Goal: Information Seeking & Learning: Learn about a topic

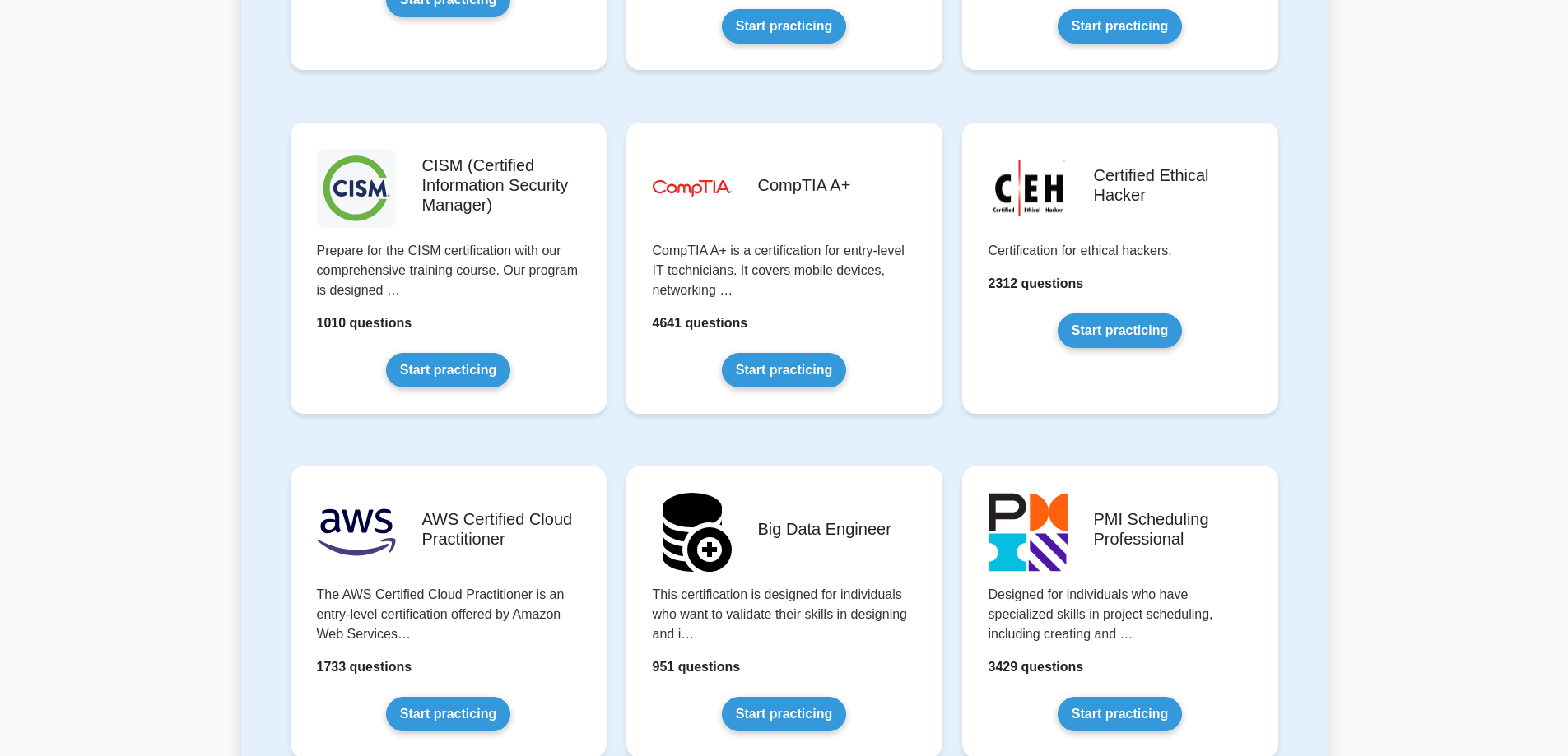
scroll to position [2424, 0]
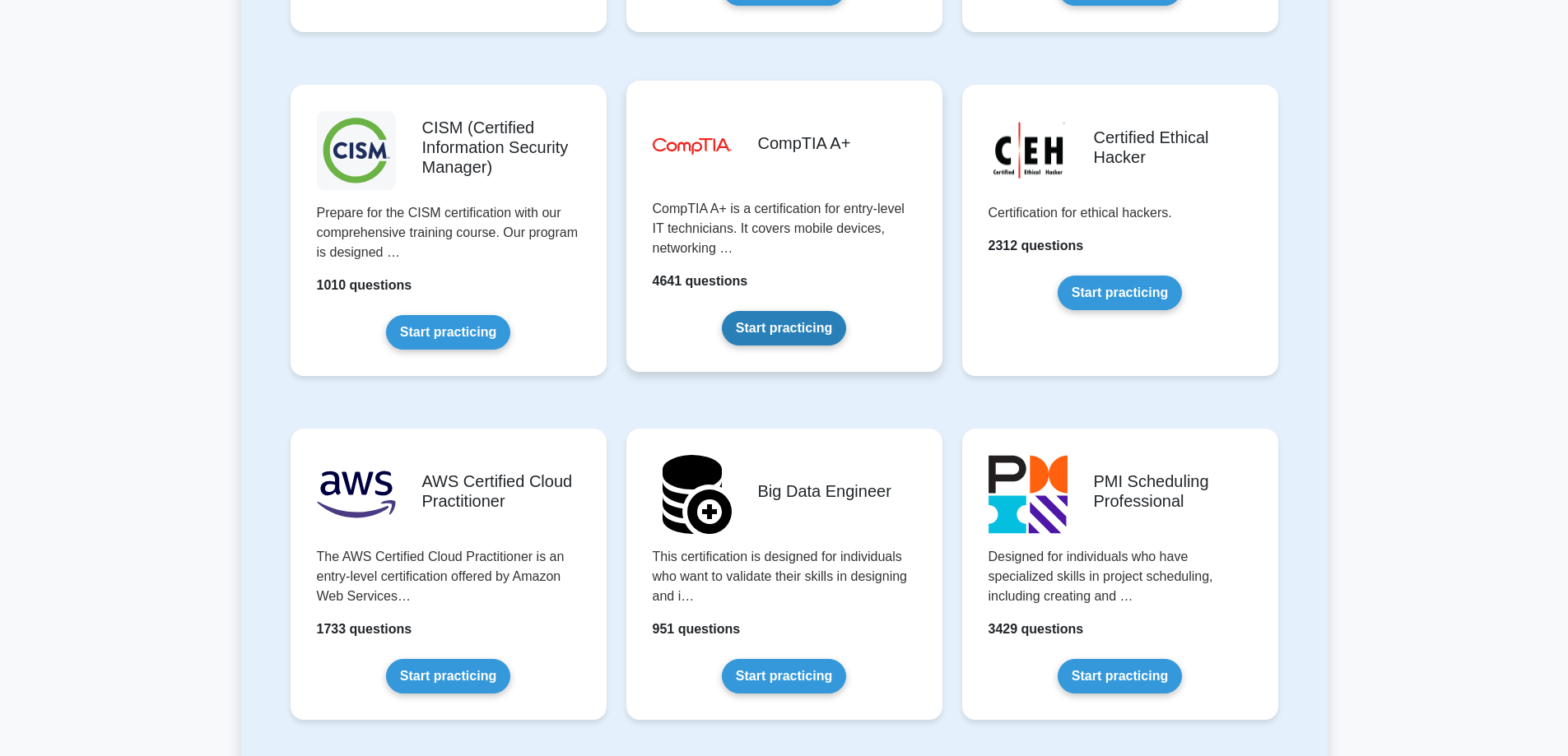
click at [801, 311] on link "Start practicing" at bounding box center [784, 328] width 125 height 35
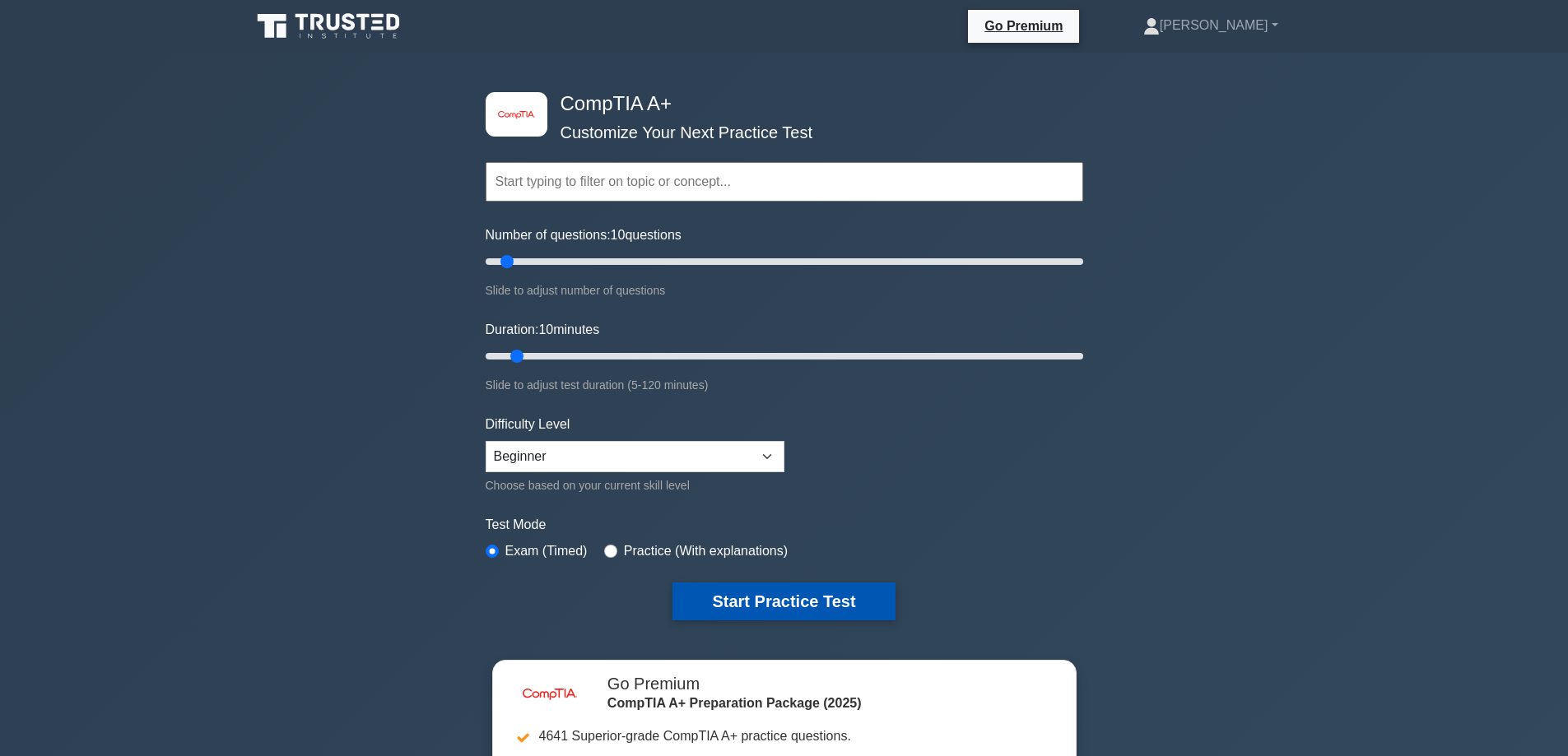
click at [777, 600] on button "Start Practice Test" at bounding box center [784, 601] width 222 height 37
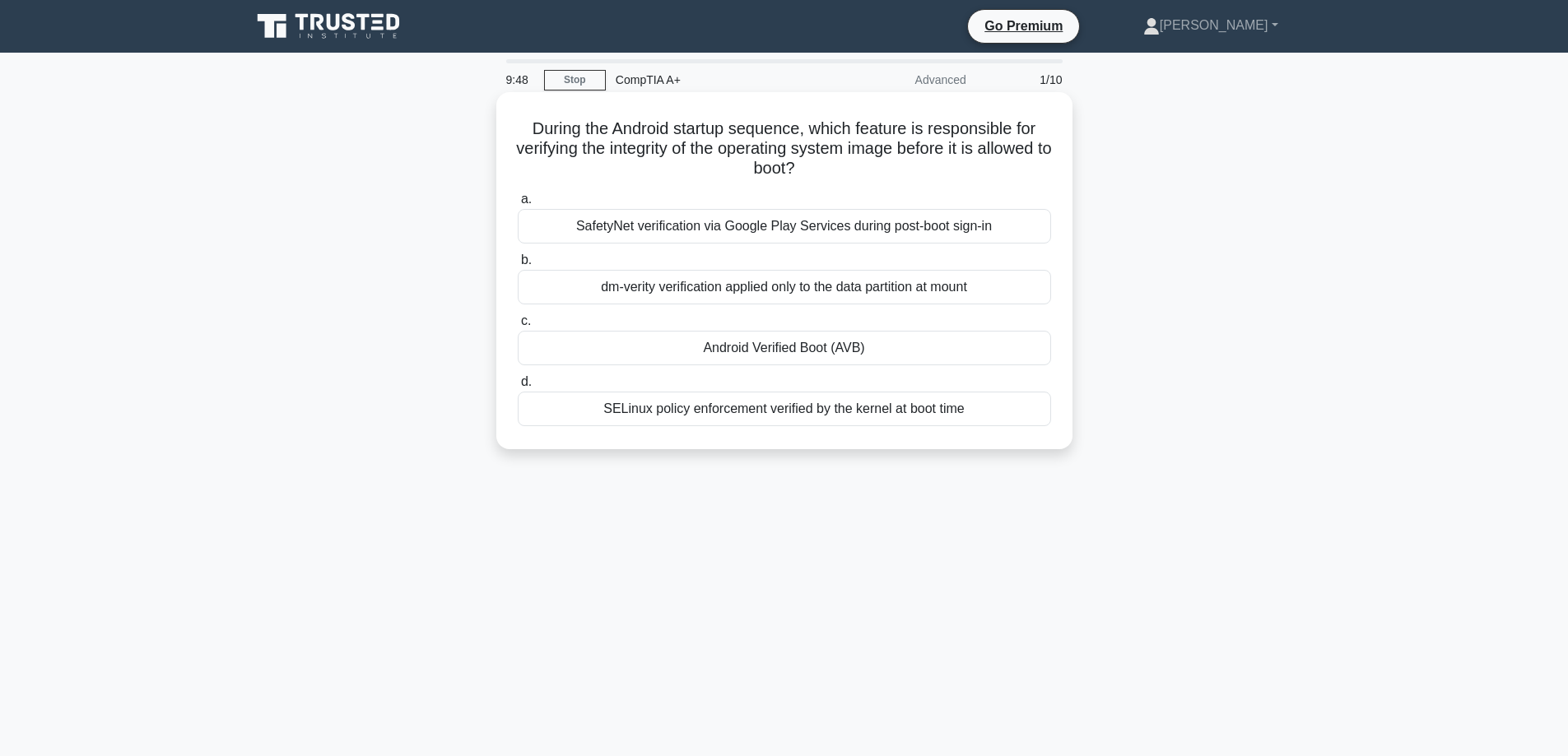
click at [788, 349] on div "Android Verified Boot (AVB)" at bounding box center [784, 348] width 533 height 35
click at [517, 327] on input "c. Android Verified Boot (AVB)" at bounding box center [517, 320] width 0 height 10
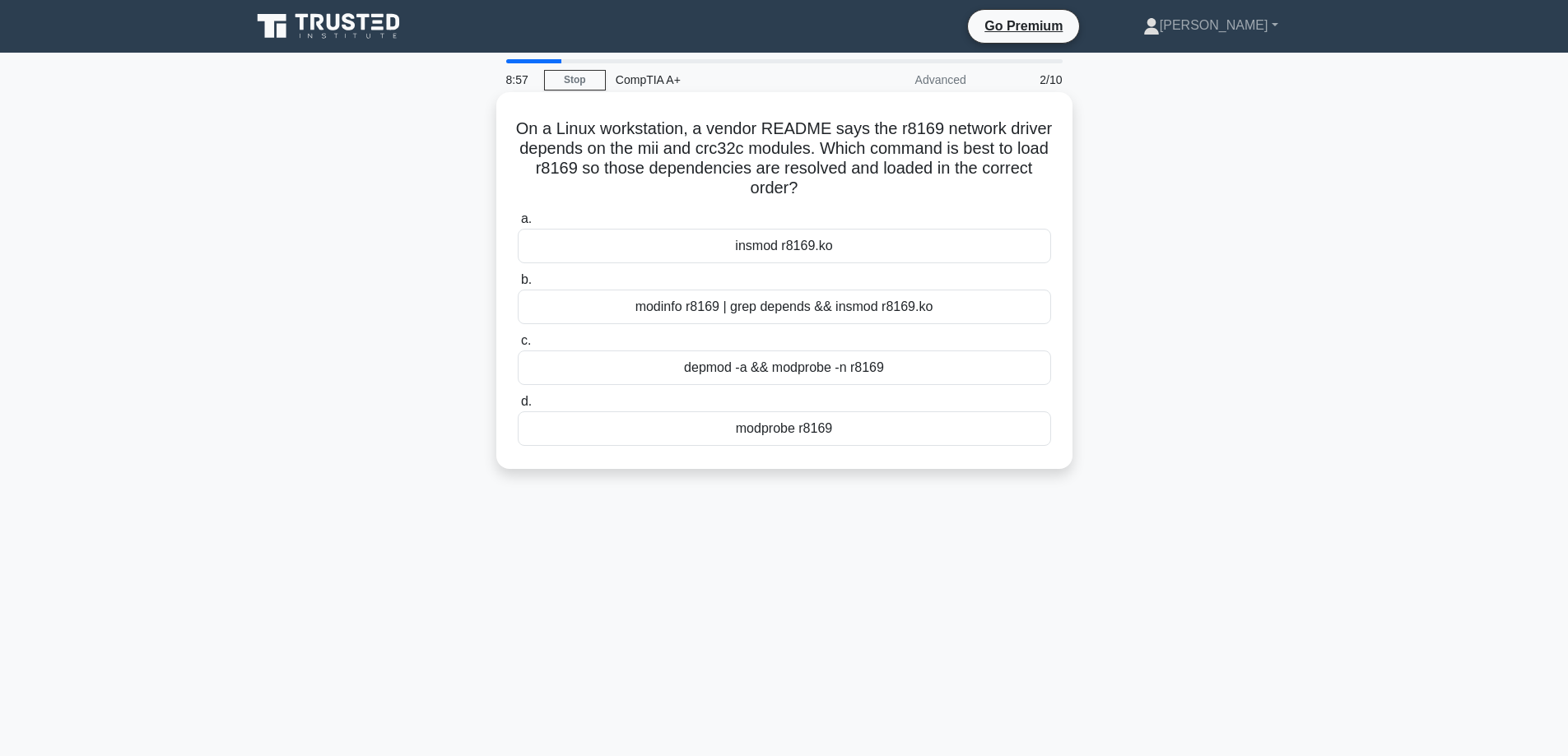
click at [836, 244] on div "insmod r8169.ko" at bounding box center [784, 245] width 533 height 35
click at [517, 225] on input "a. insmod r8169.ko" at bounding box center [517, 218] width 0 height 10
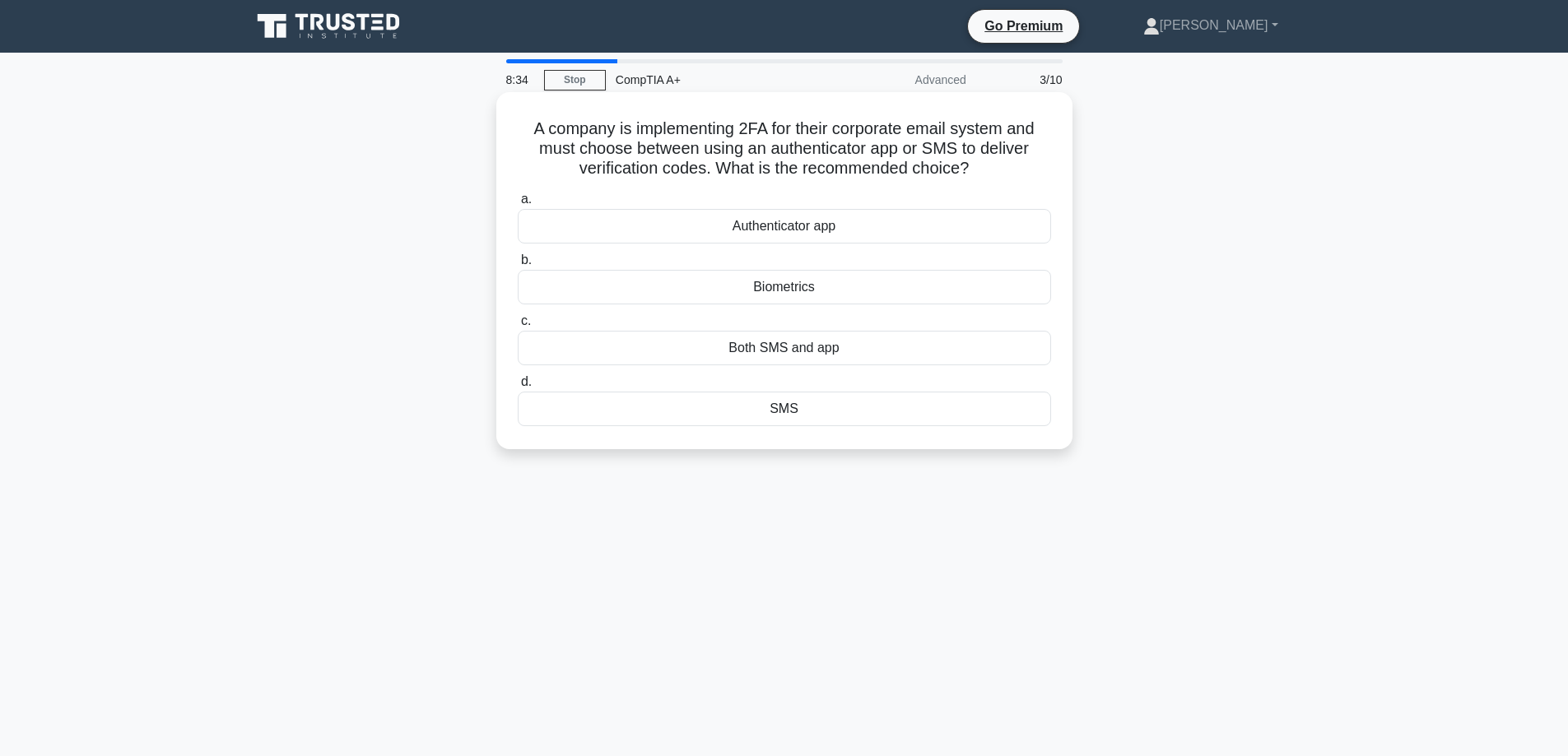
click at [836, 232] on div "Authenticator app" at bounding box center [784, 226] width 533 height 35
click at [517, 205] on input "a. Authenticator app" at bounding box center [517, 199] width 0 height 10
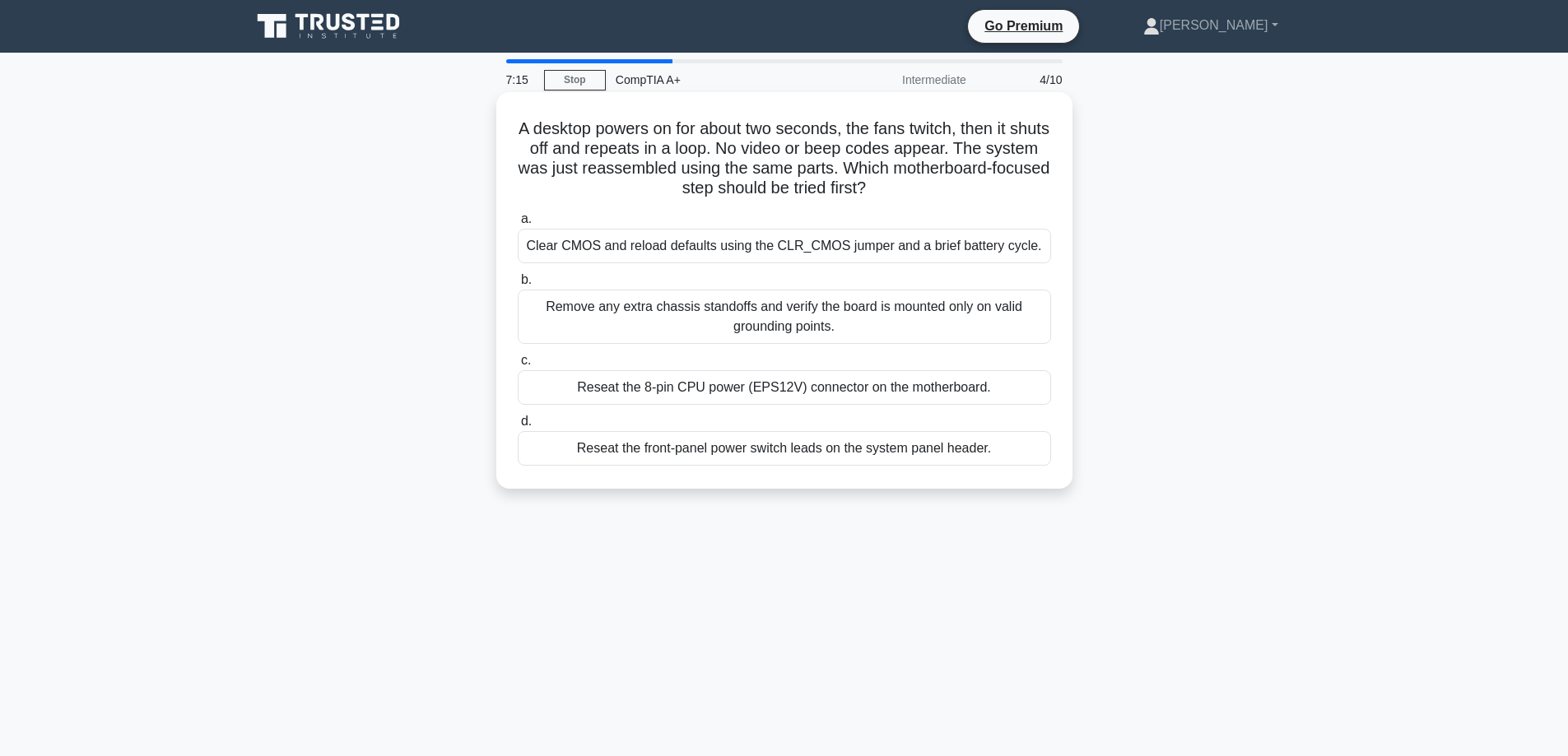
click at [796, 394] on div "Reseat the 8-pin CPU power (EPS12V) connector on the motherboard." at bounding box center [784, 387] width 533 height 35
click at [517, 366] on input "c. Reseat the 8-pin CPU power (EPS12V) connector on the motherboard." at bounding box center [517, 360] width 0 height 10
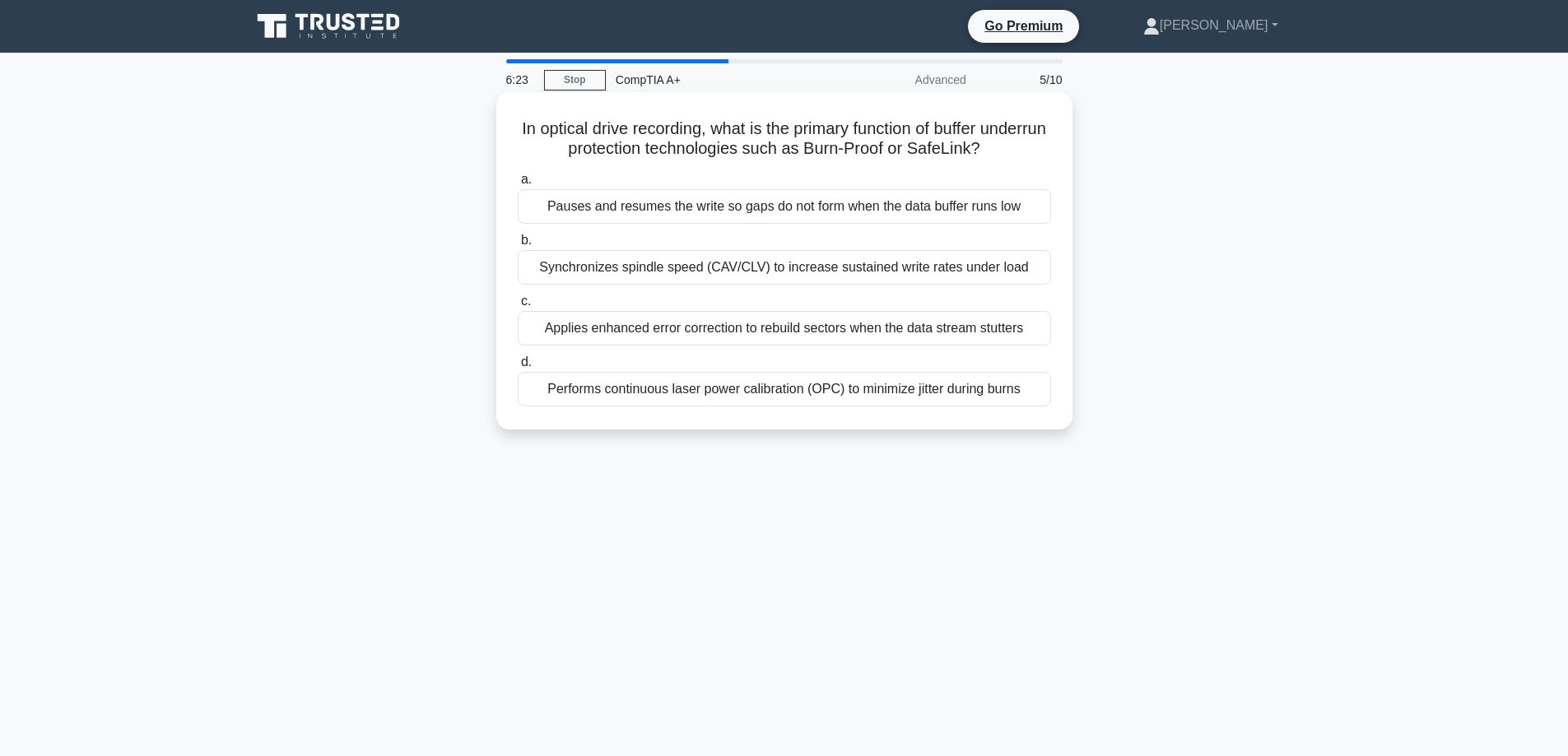
click at [868, 208] on div "Pauses and resumes the write so gaps do not form when the data buffer runs low" at bounding box center [784, 206] width 533 height 35
click at [517, 185] on input "a. Pauses and resumes the write so gaps do not form when the data buffer runs l…" at bounding box center [517, 179] width 0 height 10
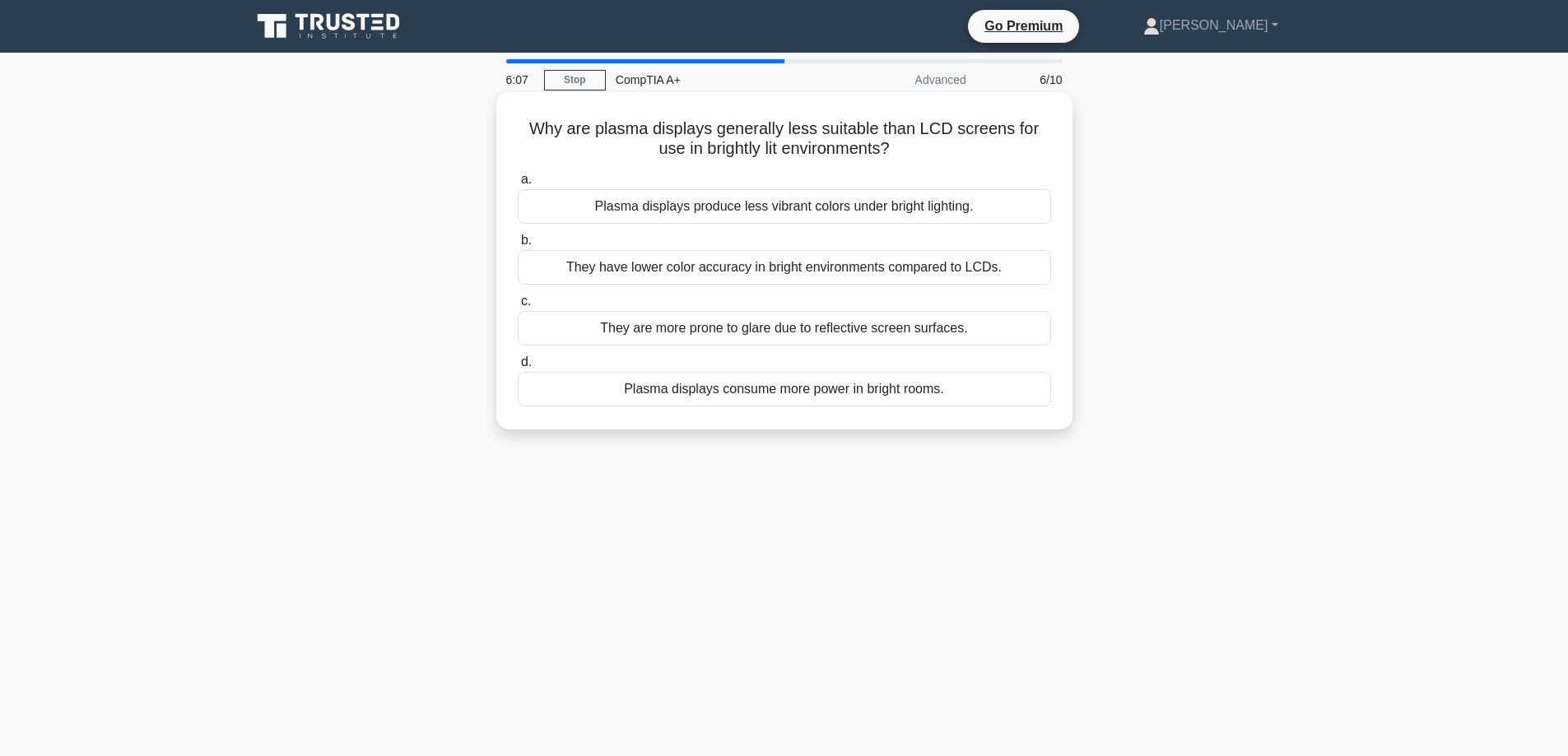
click at [848, 340] on div "They are more prone to glare due to reflective screen surfaces." at bounding box center [784, 328] width 533 height 35
click at [517, 307] on input "c. They are more prone to glare due to reflective screen surfaces." at bounding box center [517, 301] width 0 height 10
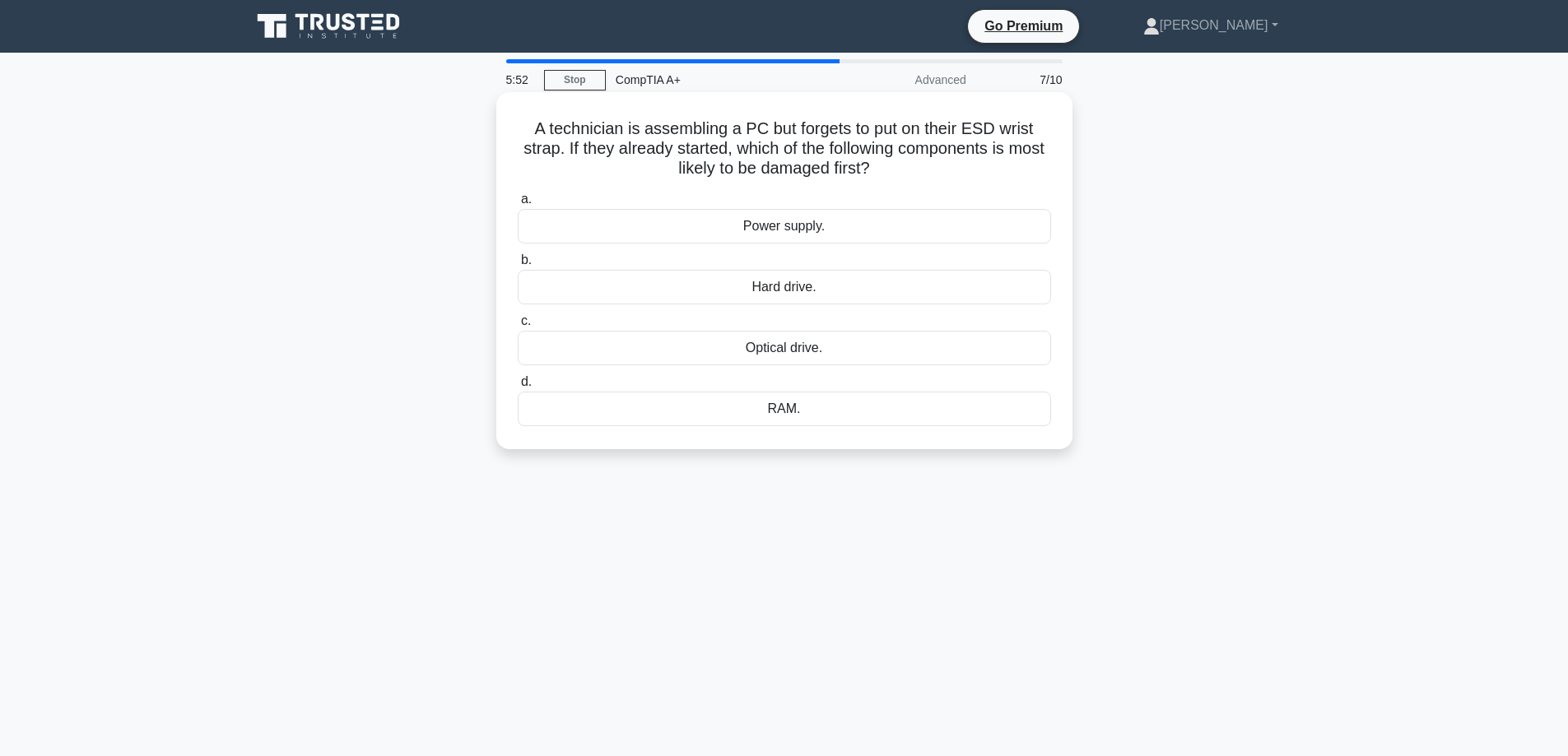
click at [834, 410] on div "RAM." at bounding box center [784, 408] width 533 height 35
click at [517, 388] on input "d. RAM." at bounding box center [517, 381] width 0 height 10
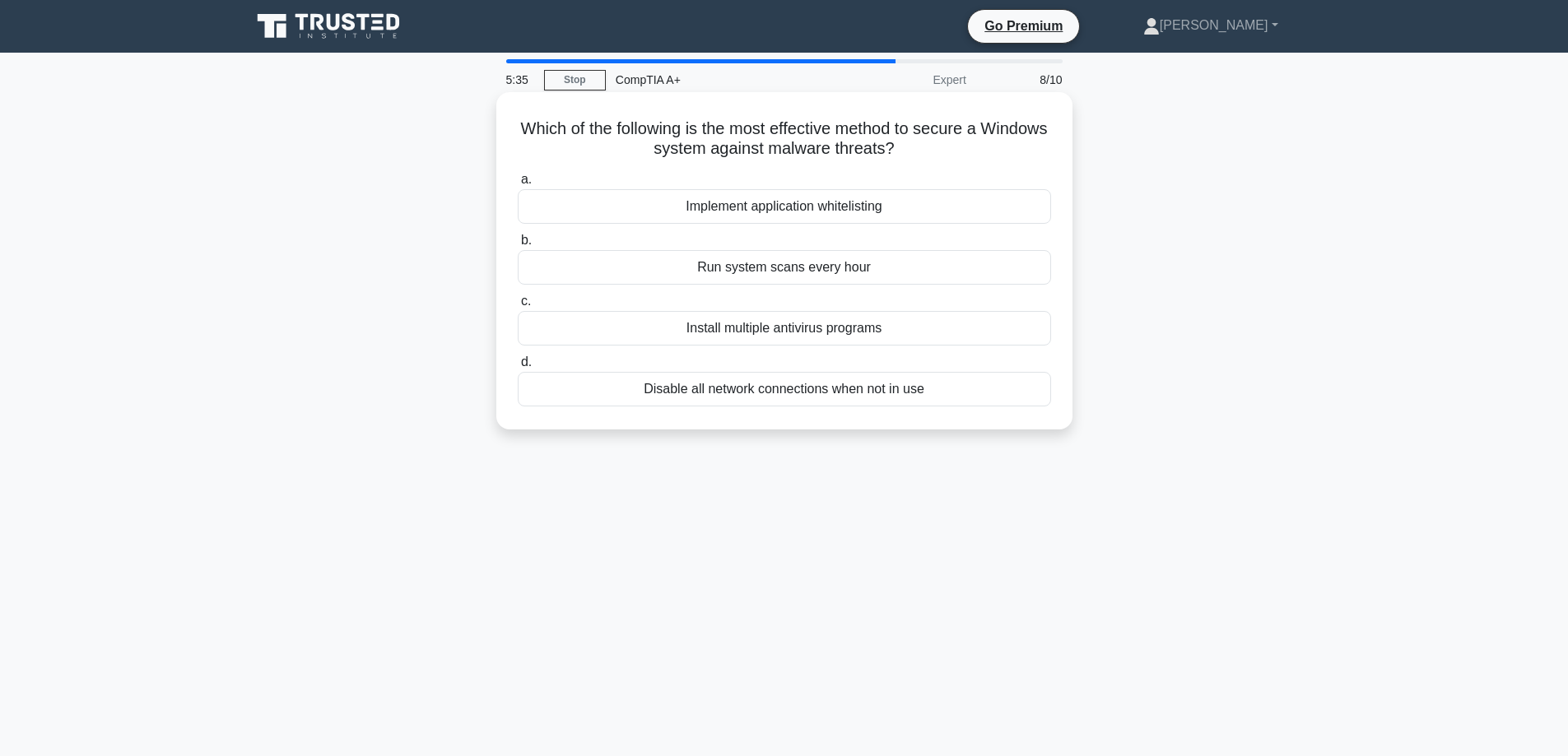
click at [858, 205] on div "Implement application whitelisting" at bounding box center [784, 206] width 533 height 35
click at [517, 185] on input "a. Implement application whitelisting" at bounding box center [517, 179] width 0 height 10
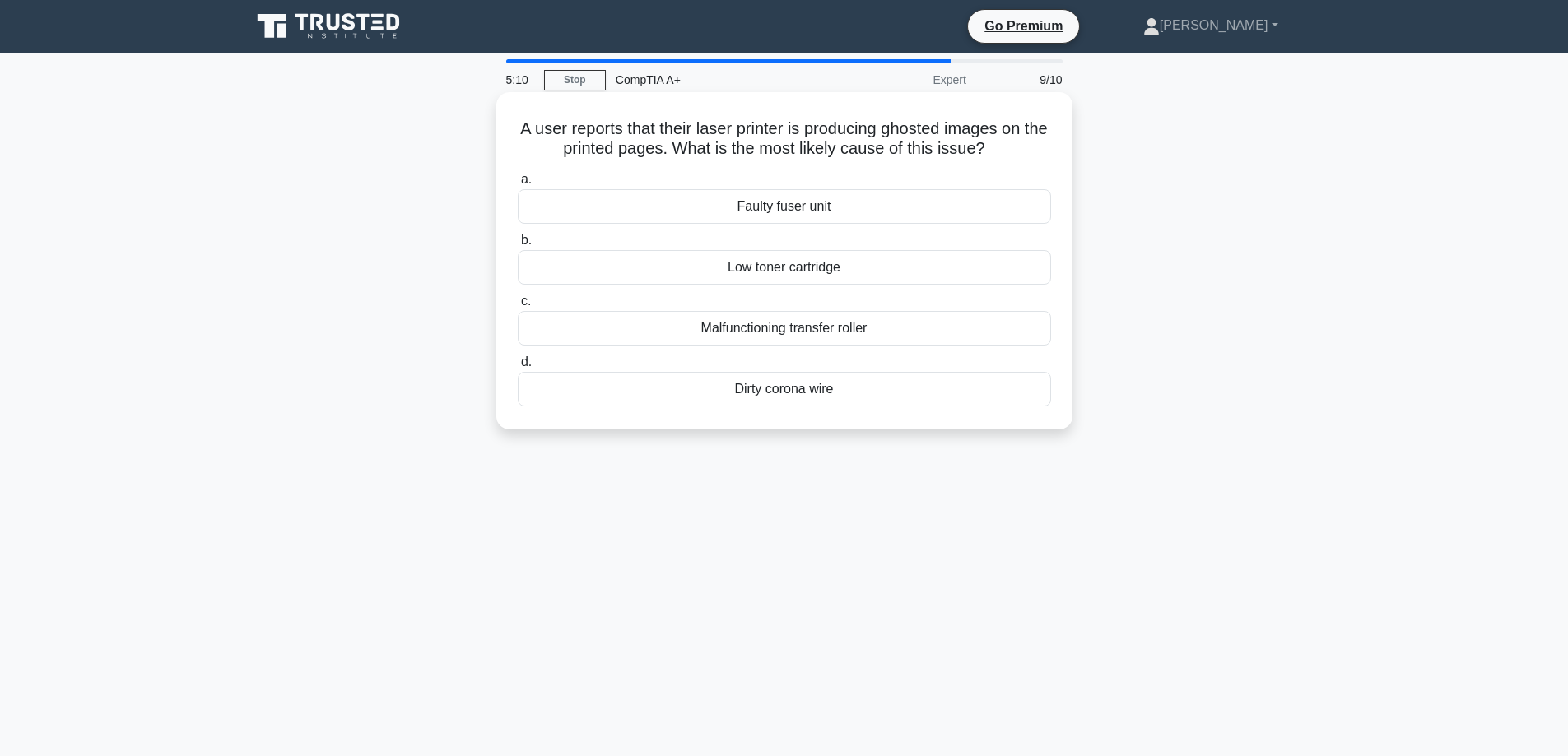
click at [865, 260] on div "Low toner cartridge" at bounding box center [784, 267] width 533 height 35
click at [517, 246] on input "b. Low toner cartridge" at bounding box center [517, 240] width 0 height 10
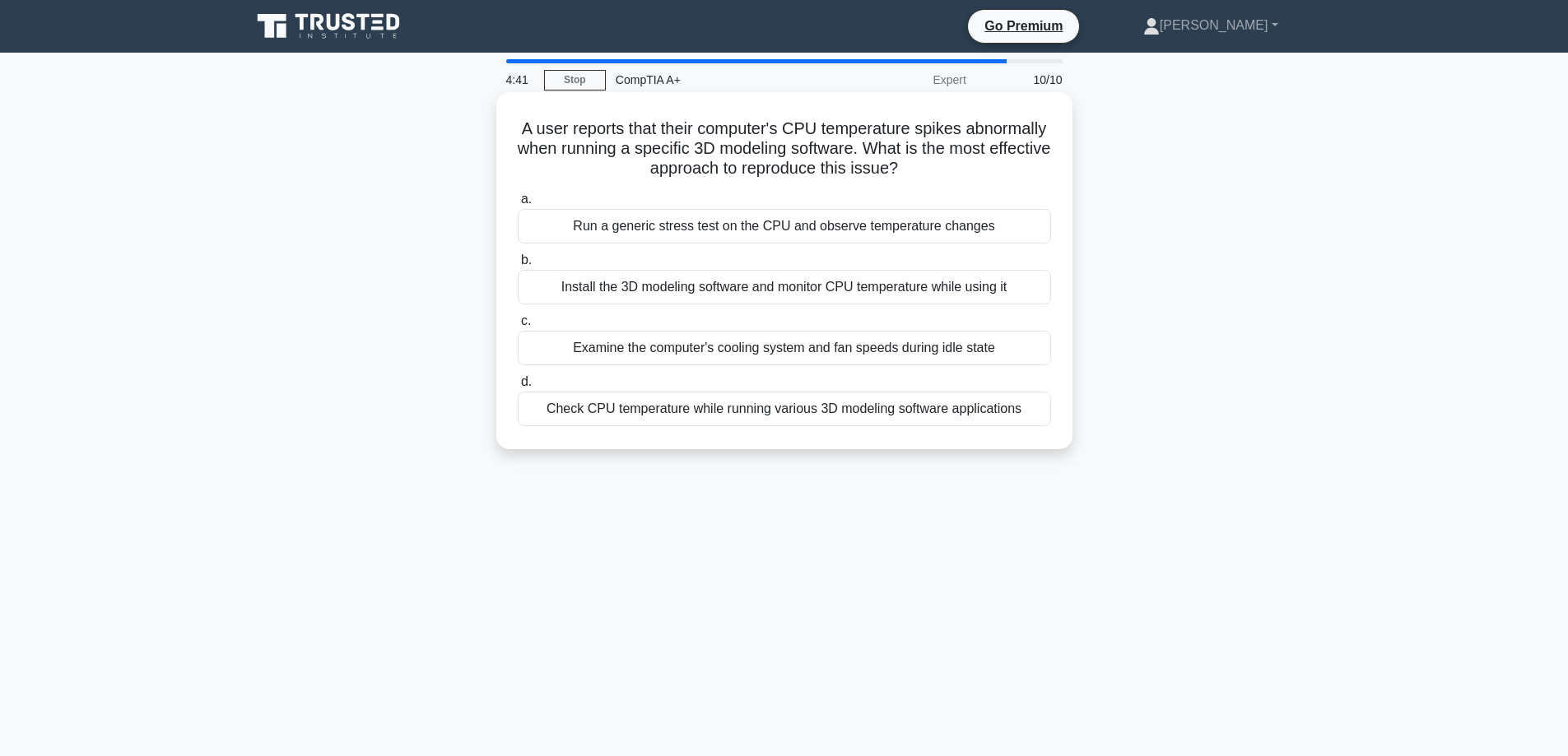
click at [869, 291] on div "Install the 3D modeling software and monitor CPU temperature while using it" at bounding box center [784, 287] width 533 height 35
click at [517, 266] on input "b. Install the 3D modeling software and monitor CPU temperature while using it" at bounding box center [517, 259] width 0 height 10
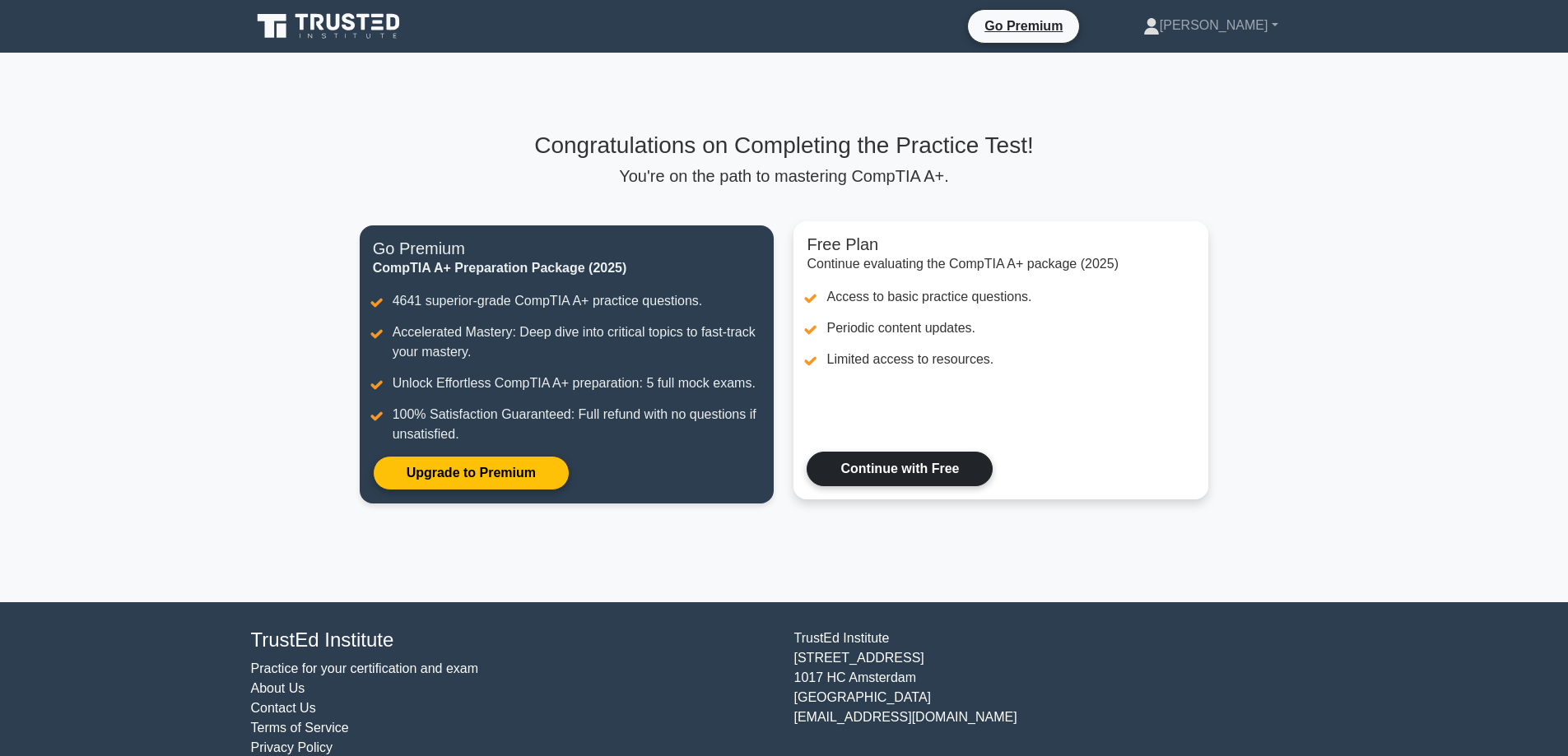
click at [876, 467] on link "Continue with Free" at bounding box center [900, 468] width 186 height 35
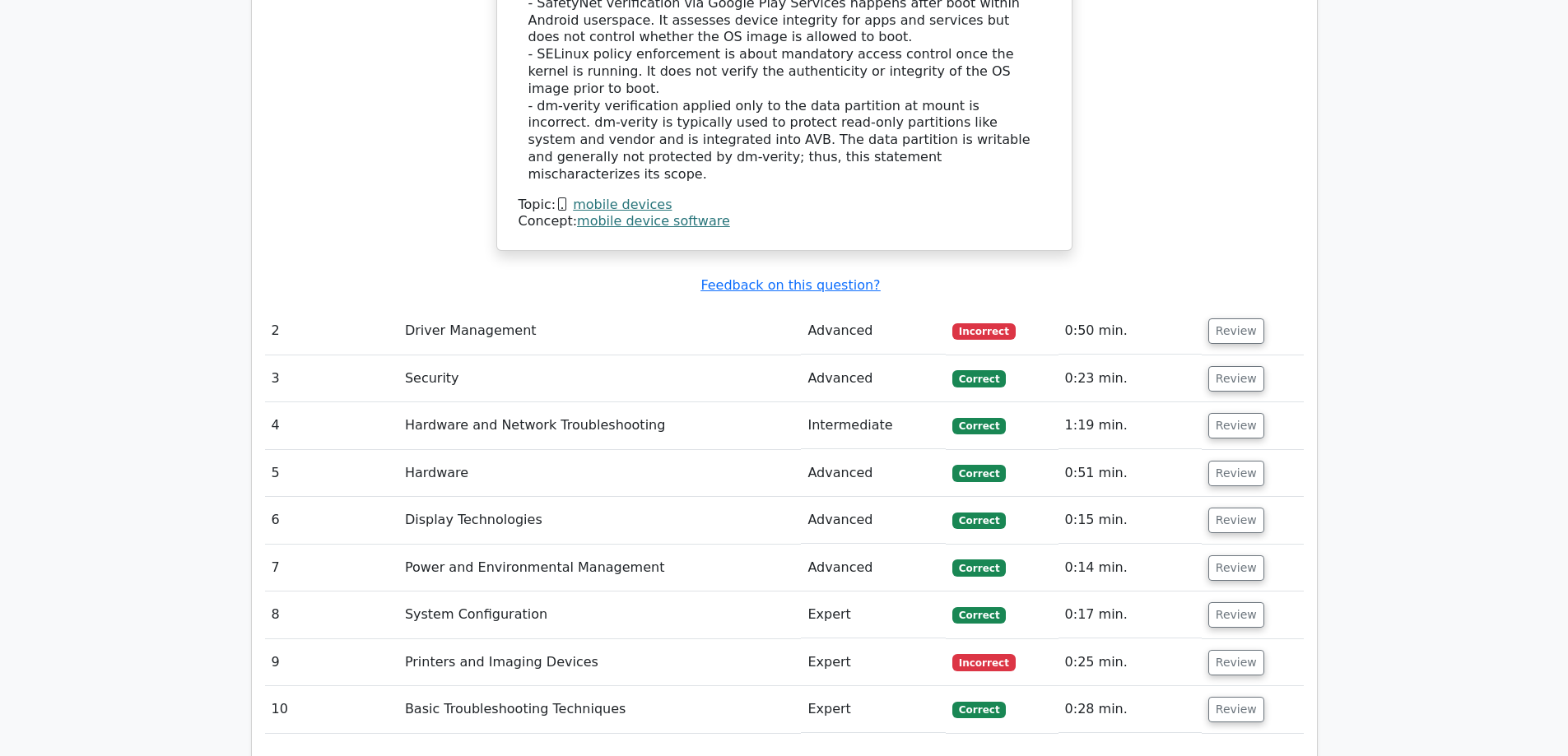
scroll to position [2074, 0]
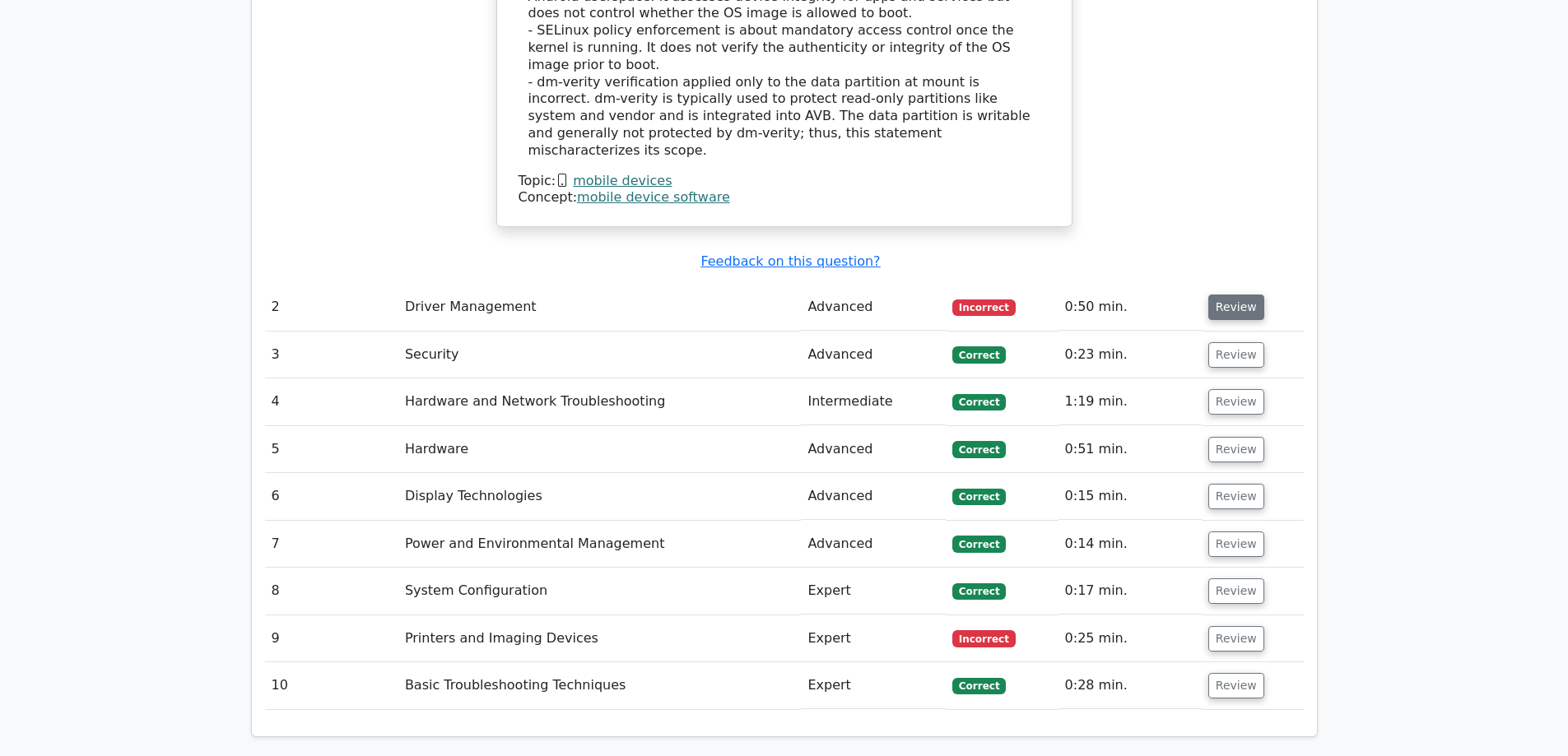
click at [1238, 294] on button "Review" at bounding box center [1236, 306] width 56 height 25
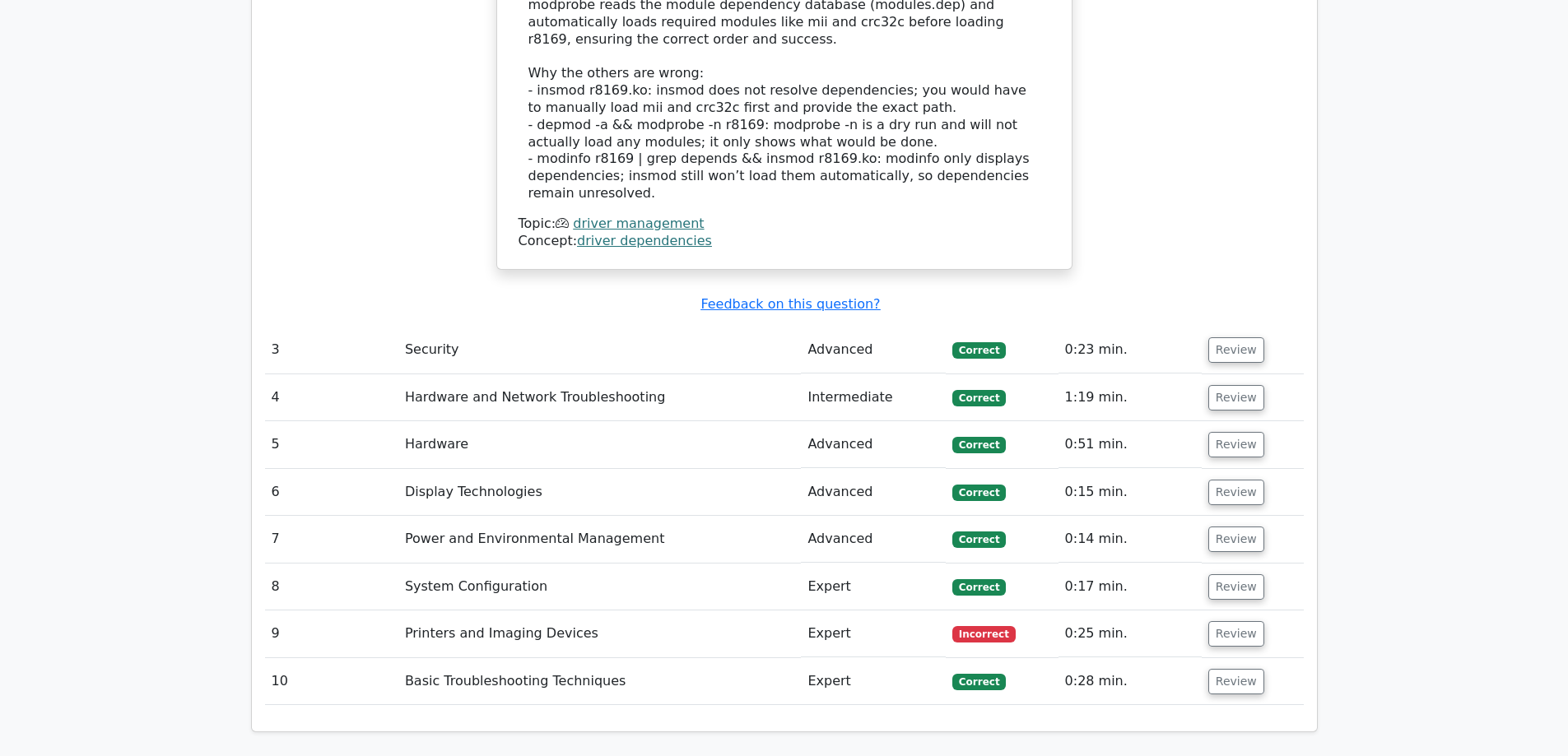
scroll to position [2839, 0]
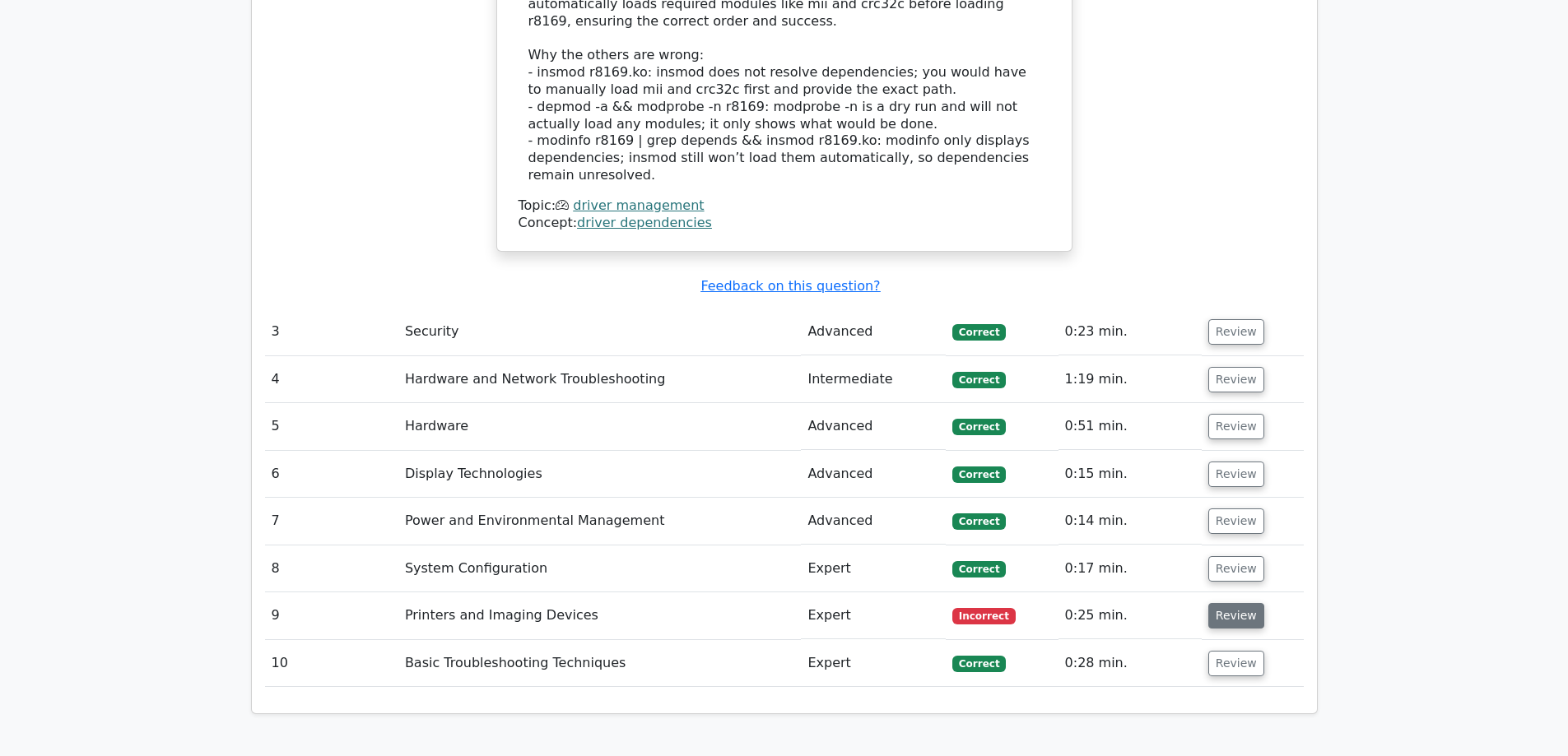
click at [1221, 603] on button "Review" at bounding box center [1236, 615] width 56 height 25
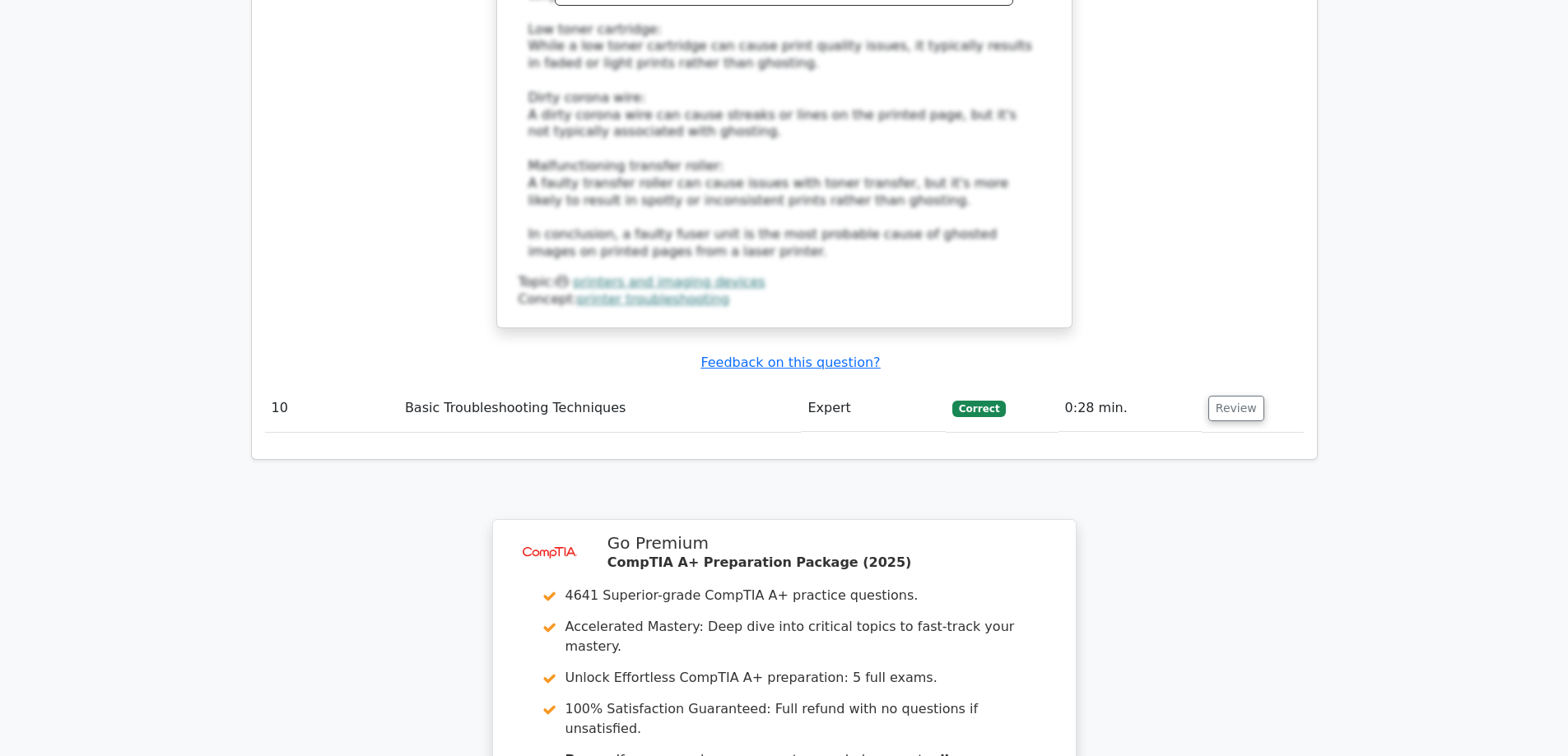
scroll to position [4004, 0]
